Goal: Information Seeking & Learning: Check status

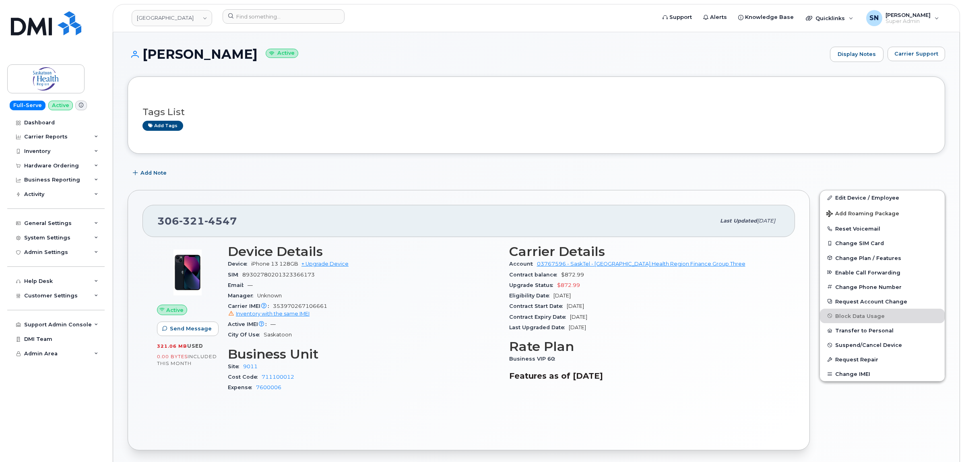
click at [256, 163] on div "Tags List Add tags Add Note [PHONE_NUMBER] Last updated [DATE] Active Send Mess…" at bounding box center [537, 436] width 818 height 719
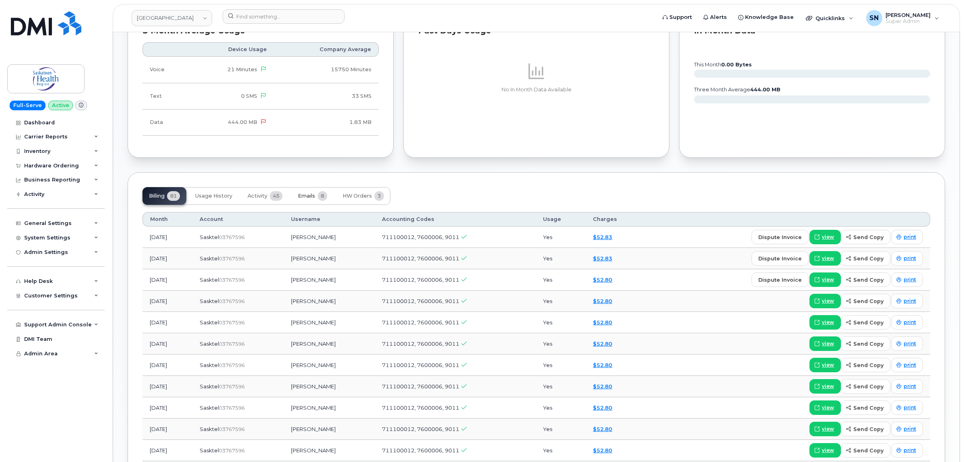
click at [308, 198] on span "Emails" at bounding box center [306, 196] width 17 height 6
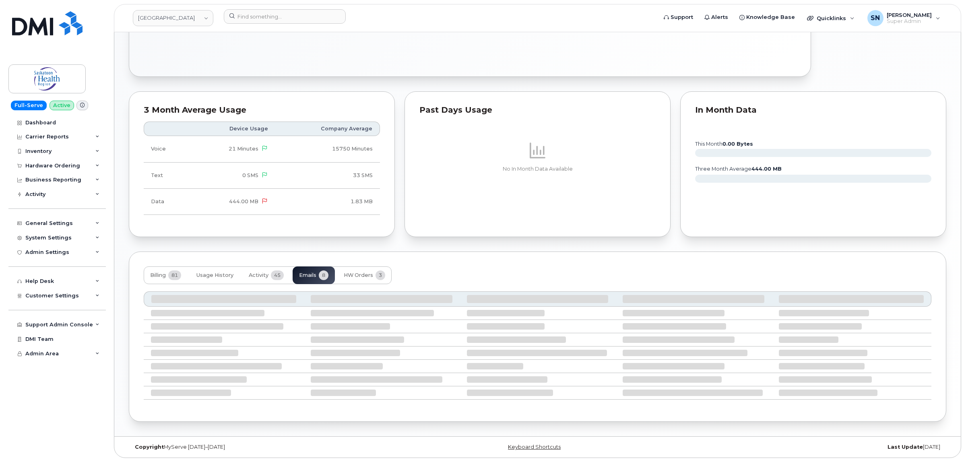
scroll to position [398, 0]
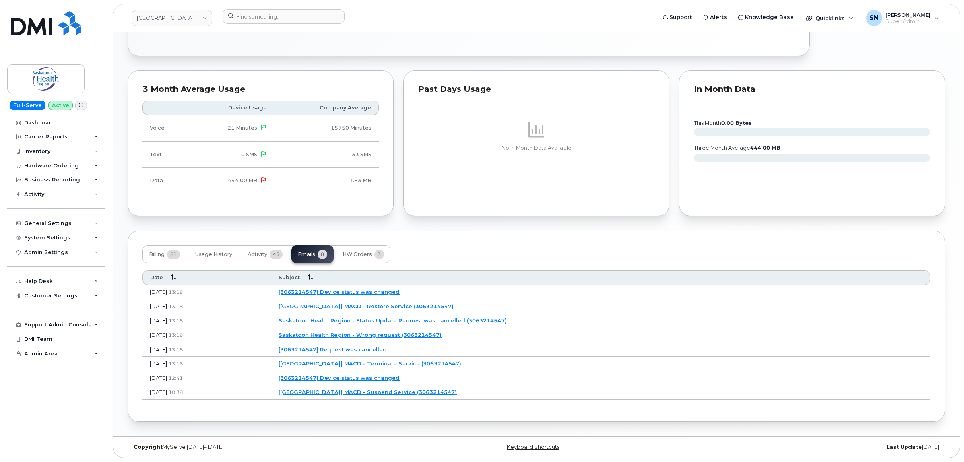
click at [421, 252] on div "Billing 81 Usage History Activity 45 Emails 8 HW Orders 3" at bounding box center [537, 255] width 788 height 18
click at [379, 362] on link "[[GEOGRAPHIC_DATA]] MACD - Terminate Service (3063214547)" at bounding box center [370, 363] width 183 height 6
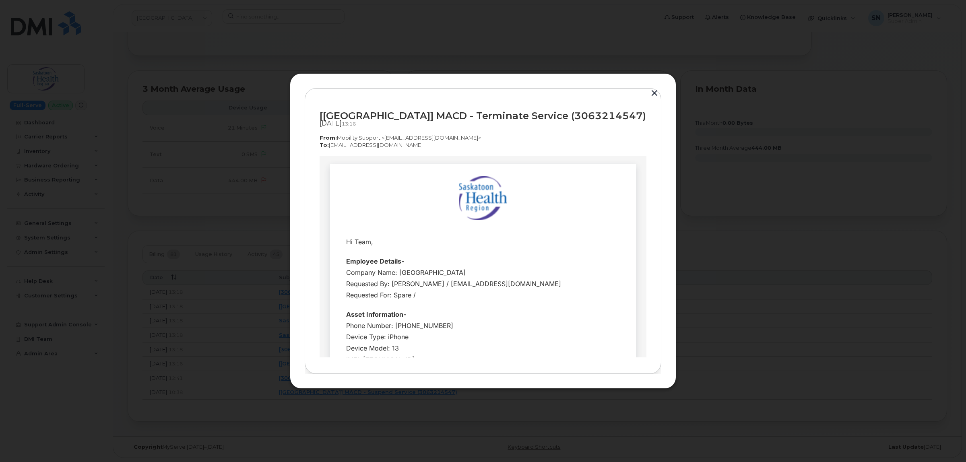
scroll to position [0, 0]
click at [659, 88] on button "button" at bounding box center [655, 93] width 12 height 11
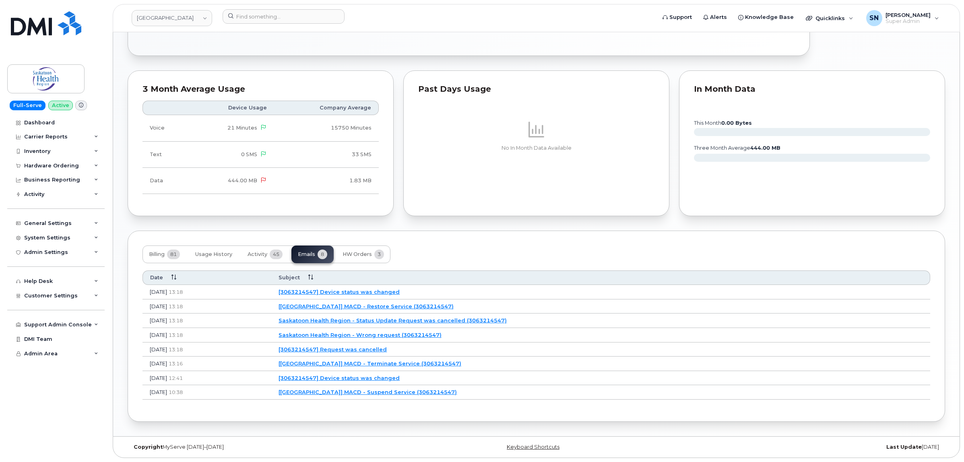
click at [387, 346] on link "[3063214547] Request was cancelled" at bounding box center [333, 349] width 108 height 6
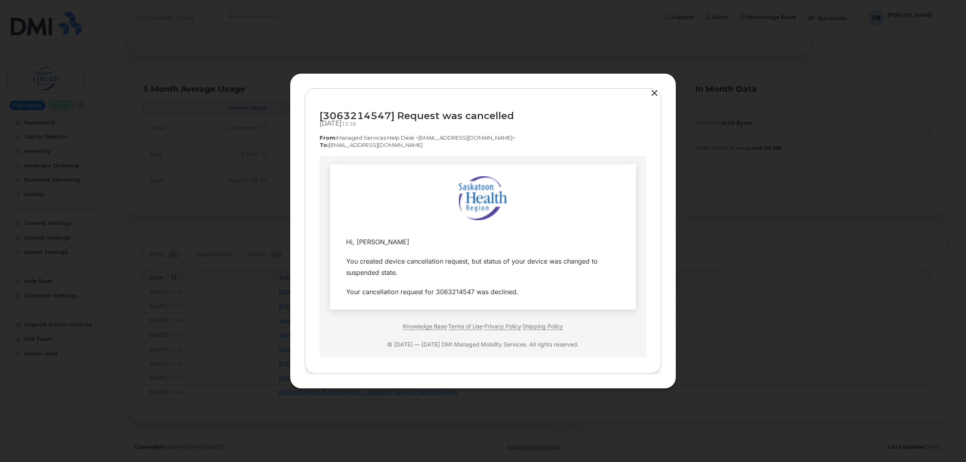
click at [656, 93] on button "button" at bounding box center [655, 93] width 12 height 11
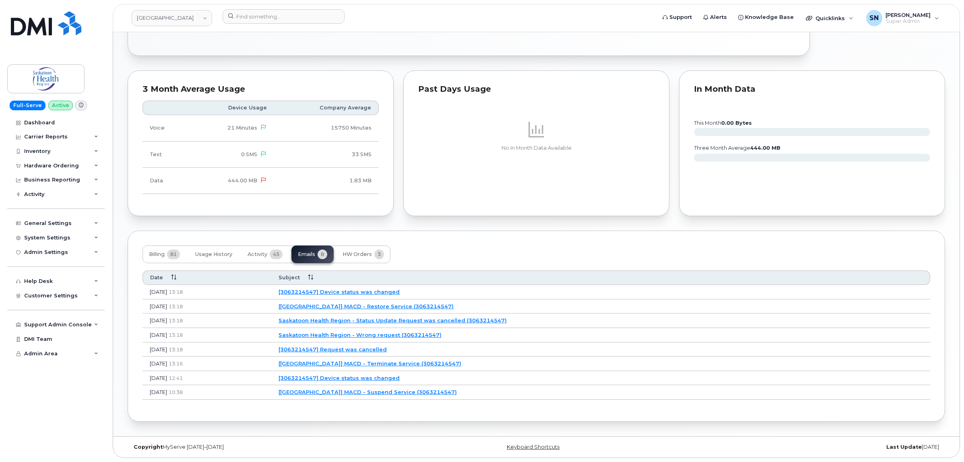
click at [406, 335] on link "Saskatoon Health Region - Wrong request (3063214547)" at bounding box center [360, 335] width 163 height 6
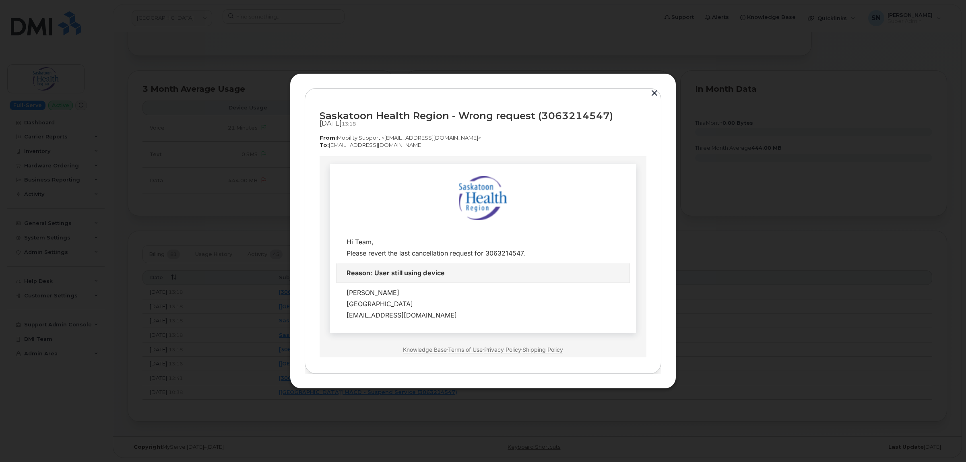
click at [656, 91] on button "button" at bounding box center [655, 93] width 12 height 11
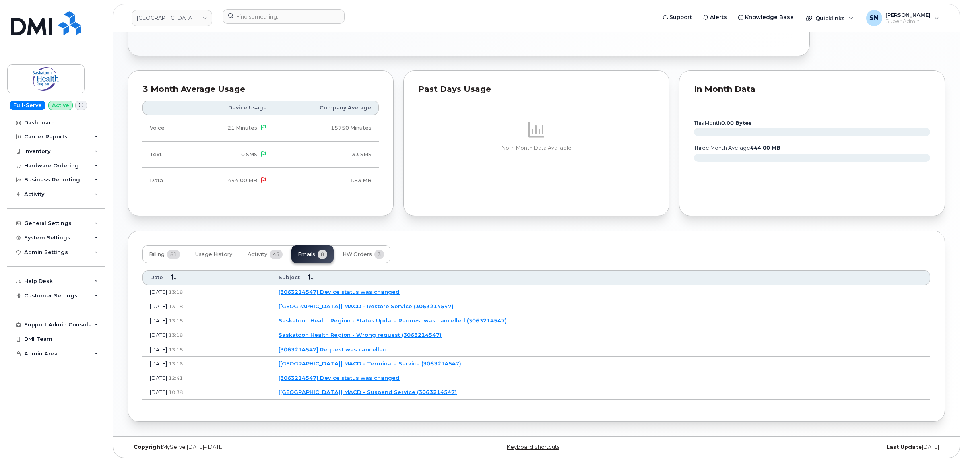
click at [403, 320] on link "Saskatoon Health Region - Status Update Request was cancelled (3063214547)" at bounding box center [393, 320] width 228 height 6
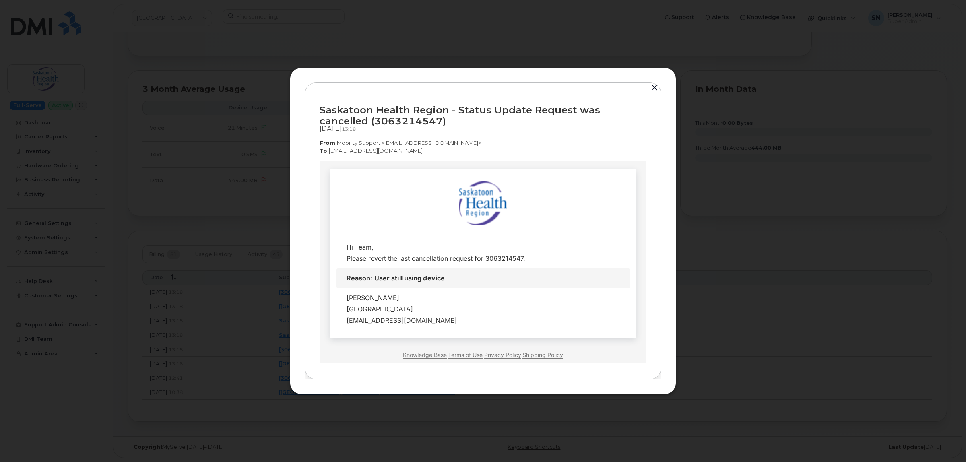
click at [651, 87] on button "button" at bounding box center [655, 87] width 12 height 11
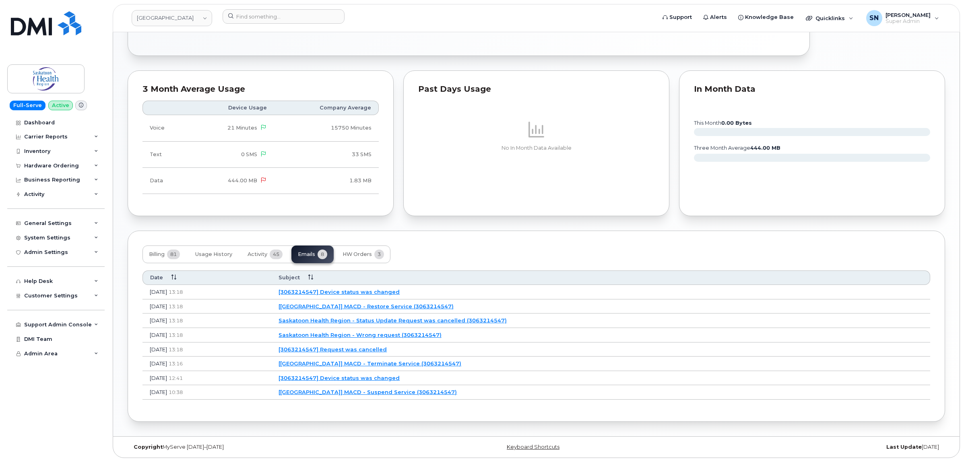
click at [397, 305] on link "[[GEOGRAPHIC_DATA]] MACD - Restore Service (3063214547)" at bounding box center [366, 306] width 175 height 6
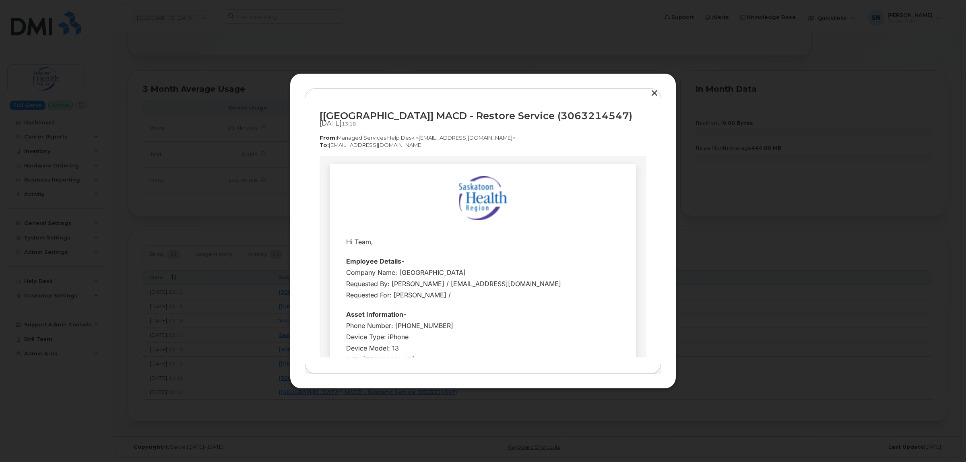
click at [651, 88] on button "button" at bounding box center [655, 93] width 12 height 11
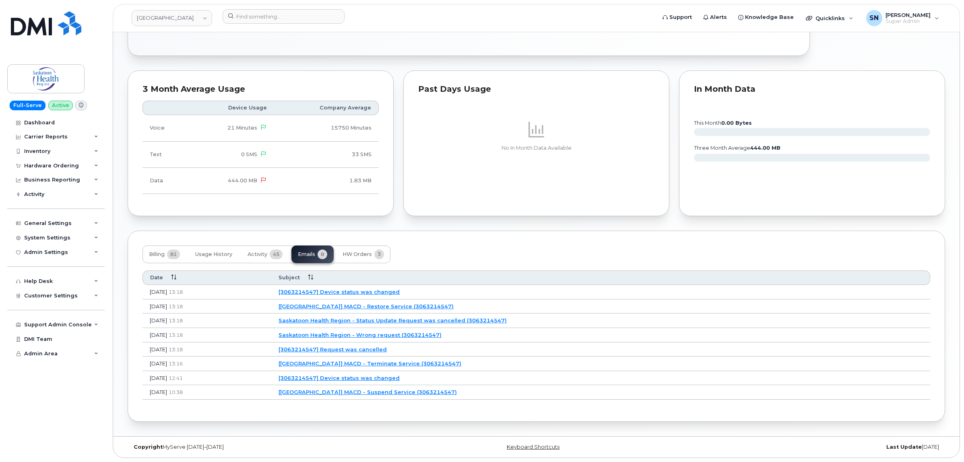
click at [392, 290] on link "[3063214547] Device status was changed" at bounding box center [339, 292] width 121 height 6
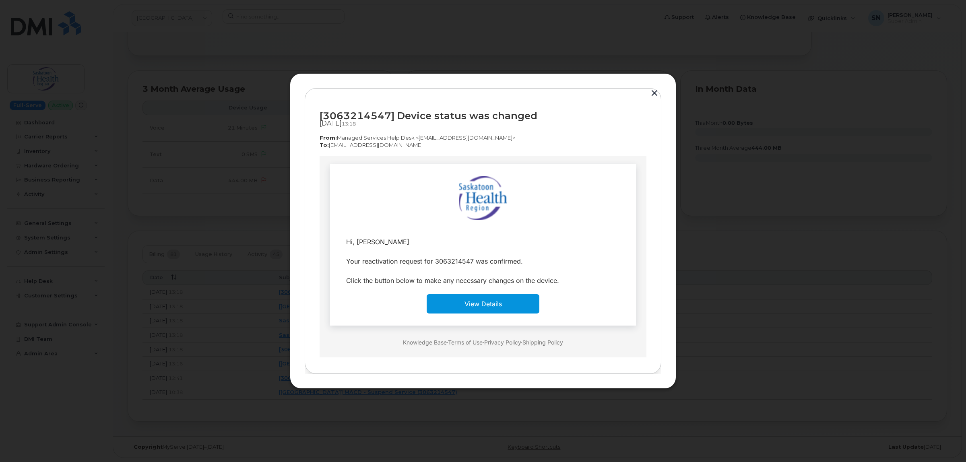
click at [655, 94] on button "button" at bounding box center [655, 93] width 12 height 11
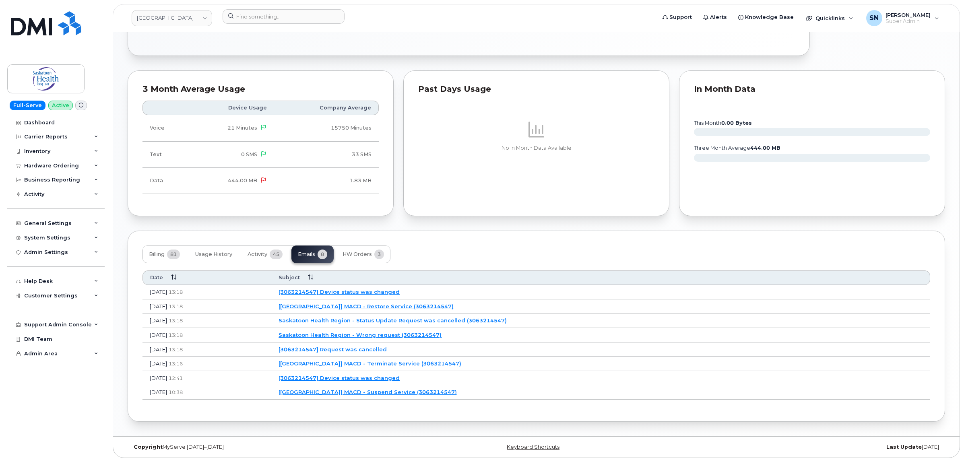
click at [349, 360] on link "[[GEOGRAPHIC_DATA]] MACD - Terminate Service (3063214547)" at bounding box center [370, 363] width 183 height 6
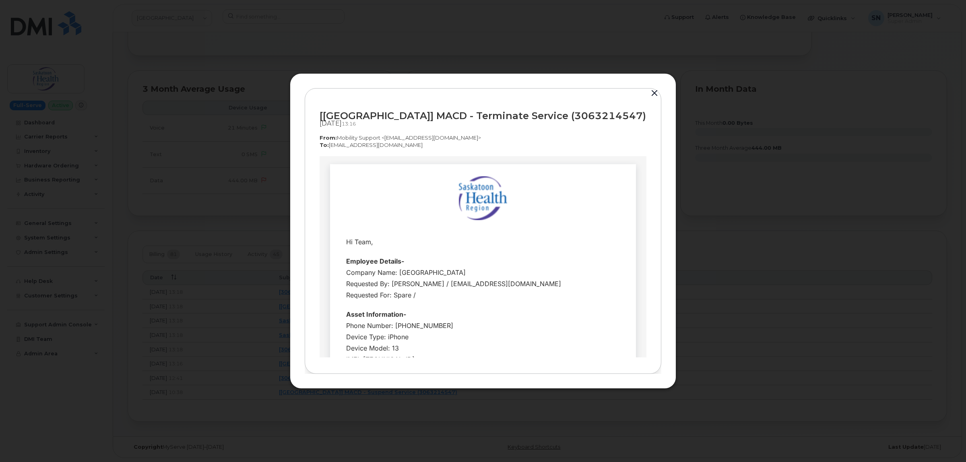
click at [659, 88] on button "button" at bounding box center [655, 93] width 12 height 11
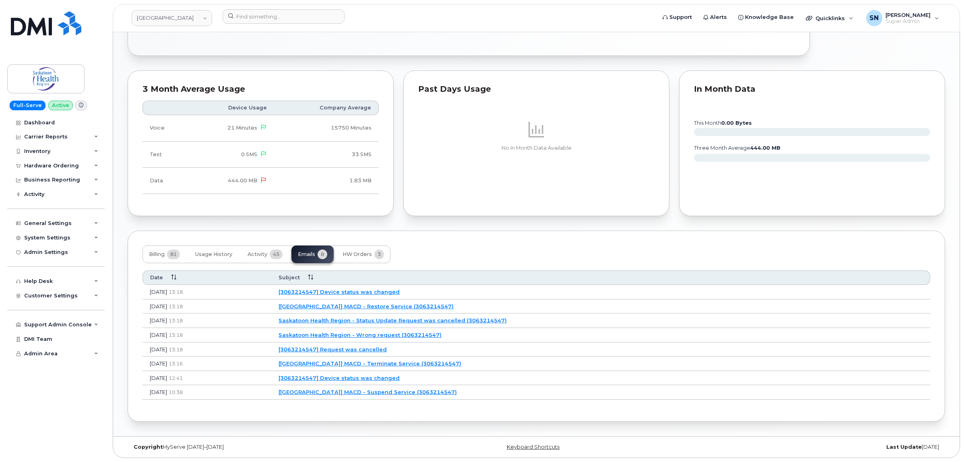
click at [511, 260] on div "Billing 81 Usage History Activity 45 Emails 8 HW Orders 3" at bounding box center [537, 255] width 788 height 18
click at [266, 19] on input at bounding box center [284, 16] width 122 height 14
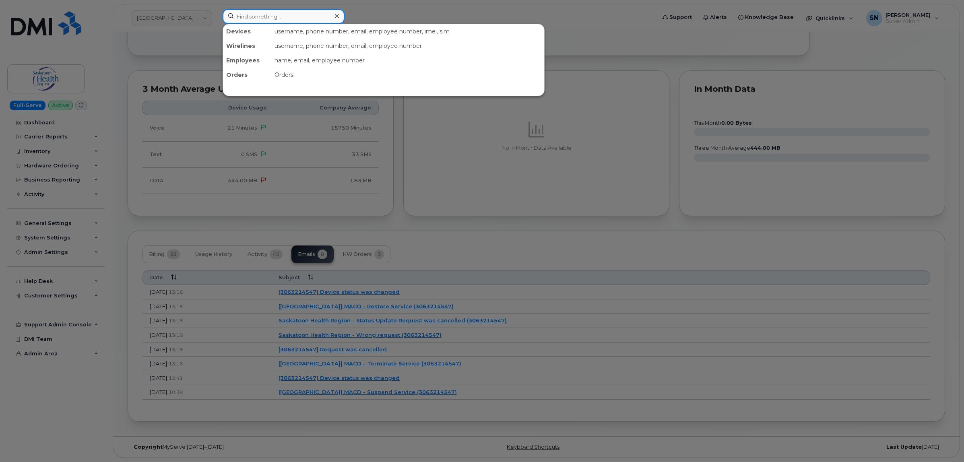
paste input "9056910922"
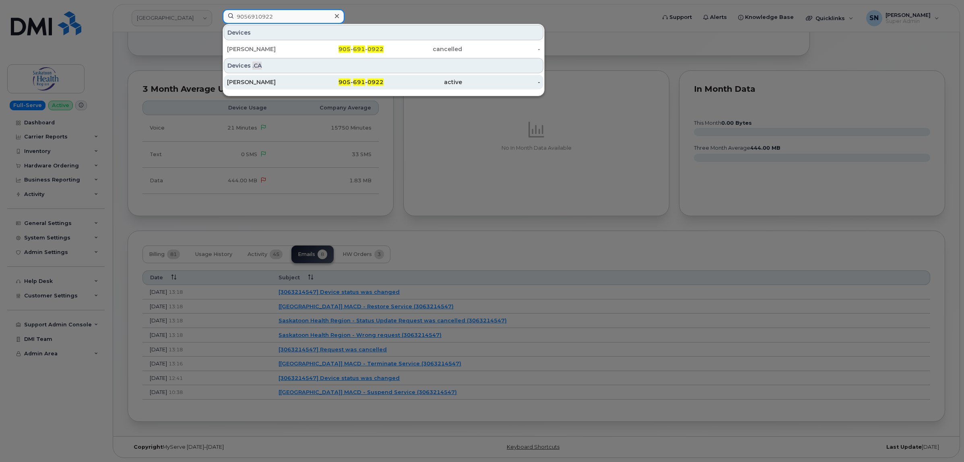
type input "9056910922"
click at [268, 86] on div "[PERSON_NAME]" at bounding box center [266, 82] width 79 height 8
